Goal: Information Seeking & Learning: Learn about a topic

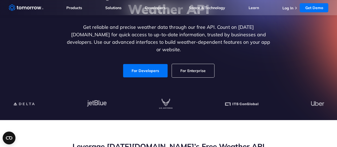
scroll to position [68, 0]
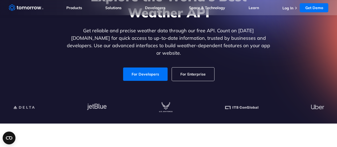
click at [203, 69] on link "For Enterprise" at bounding box center [193, 73] width 42 height 13
click at [154, 70] on link "For Developers" at bounding box center [145, 73] width 44 height 13
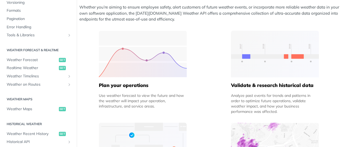
scroll to position [243, 0]
